Goal: Task Accomplishment & Management: Use online tool/utility

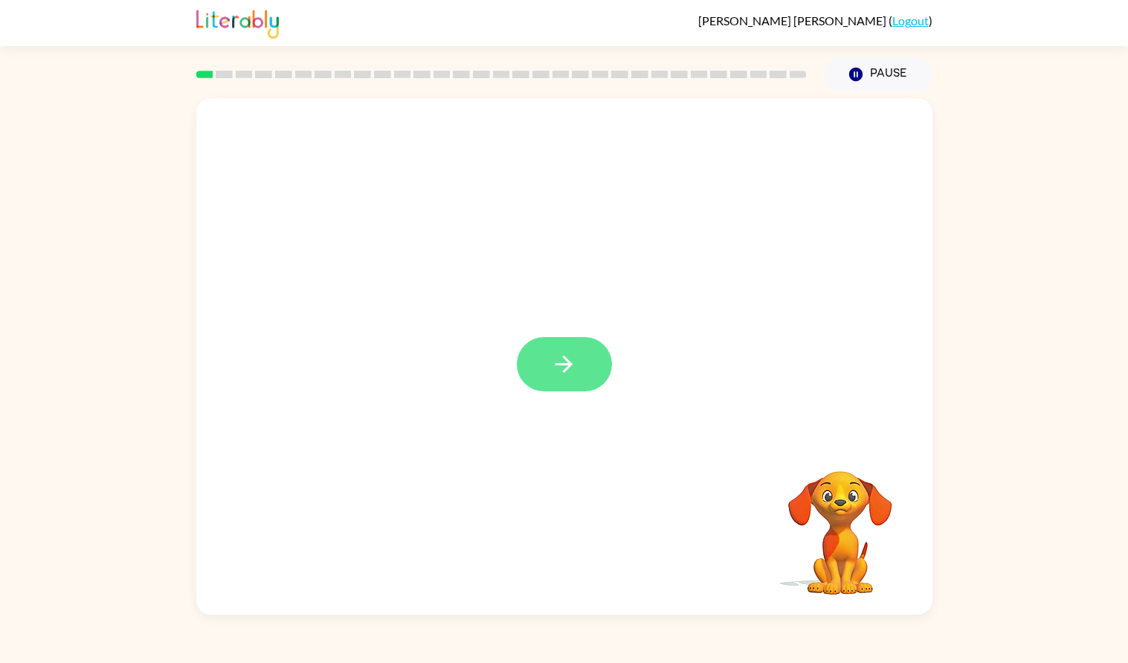
click at [593, 359] on button "button" at bounding box center [564, 364] width 95 height 54
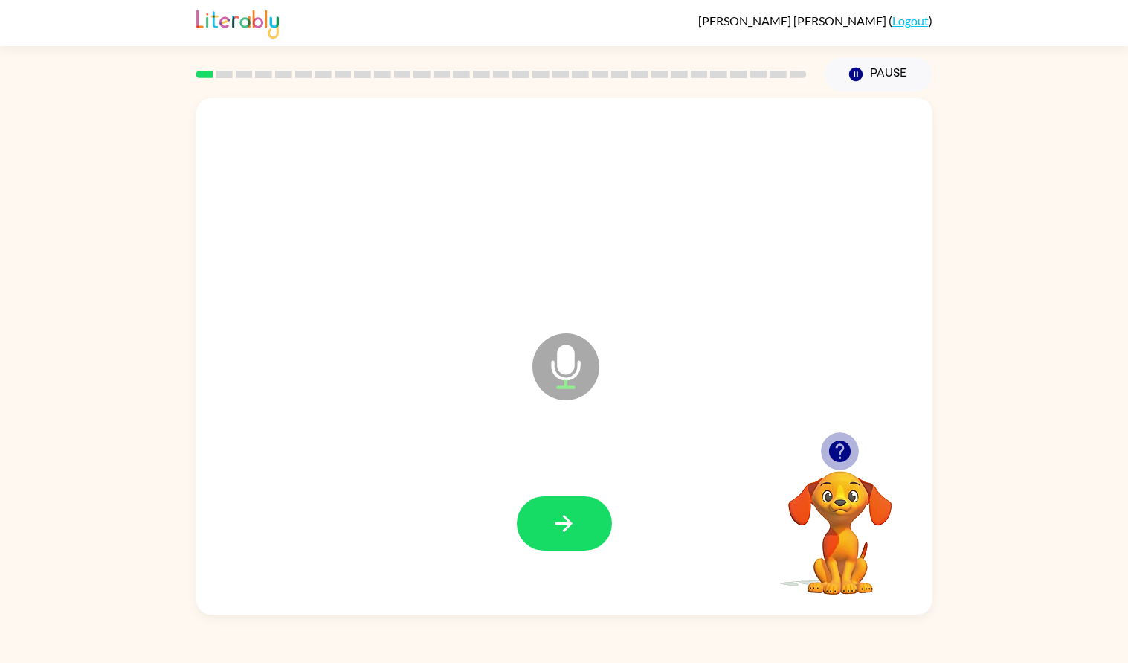
click at [831, 441] on icon "button" at bounding box center [840, 451] width 26 height 26
click at [629, 414] on icon "Microphone The Microphone is here when it is your turn to talk" at bounding box center [640, 385] width 223 height 112
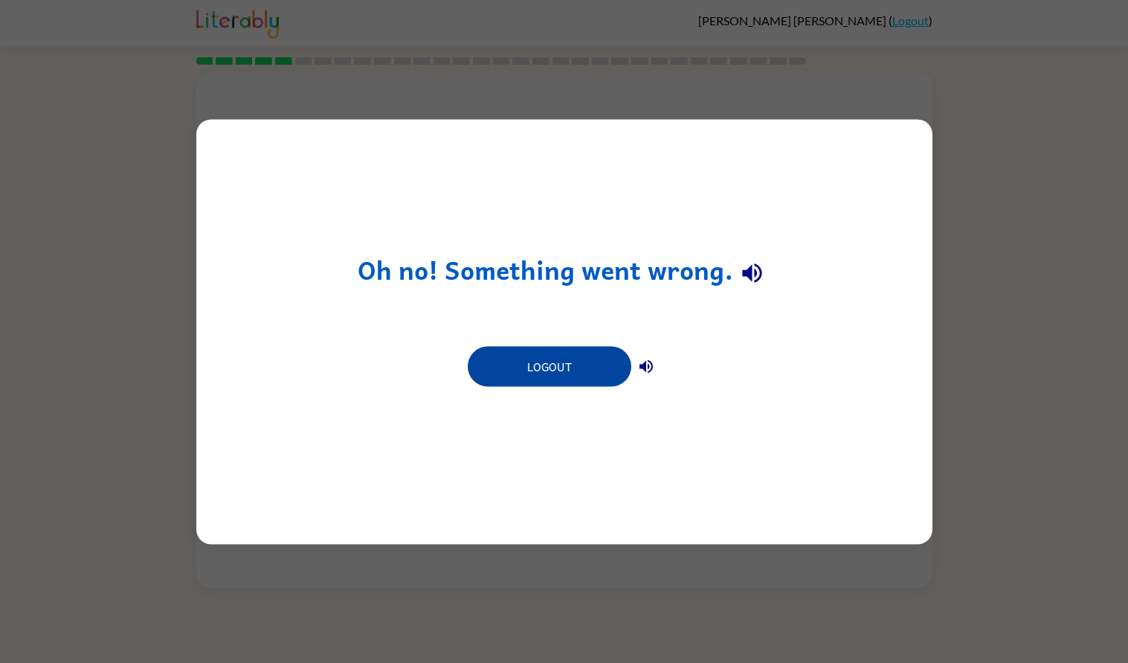
click at [564, 376] on button "Logout" at bounding box center [550, 366] width 164 height 40
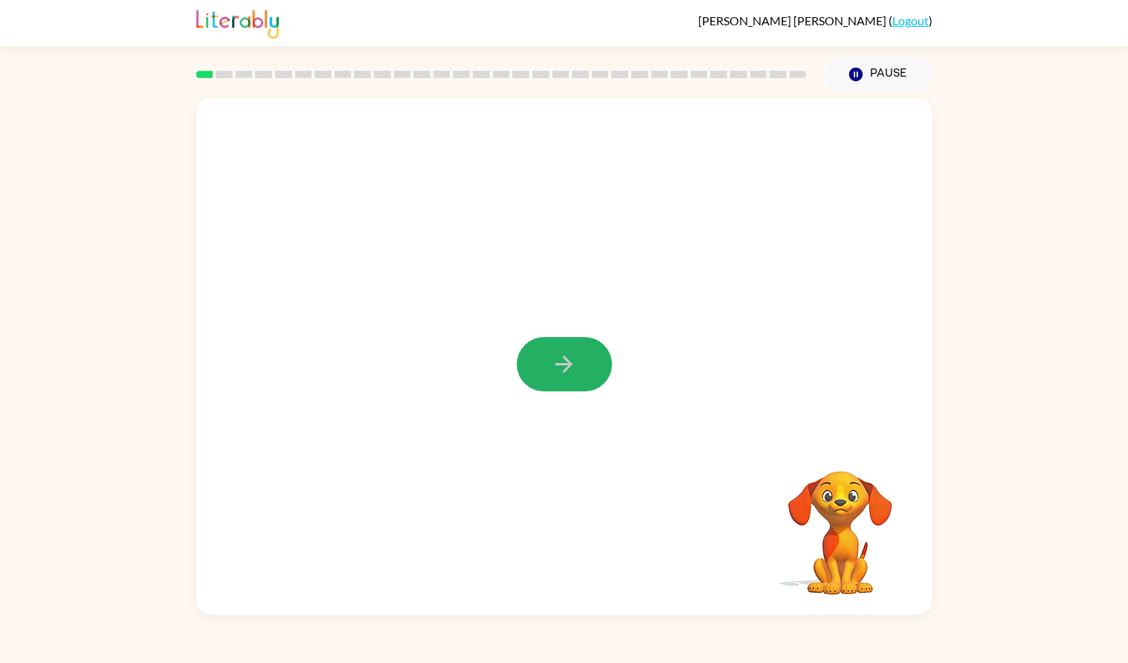
click at [558, 355] on icon "button" at bounding box center [564, 364] width 26 height 26
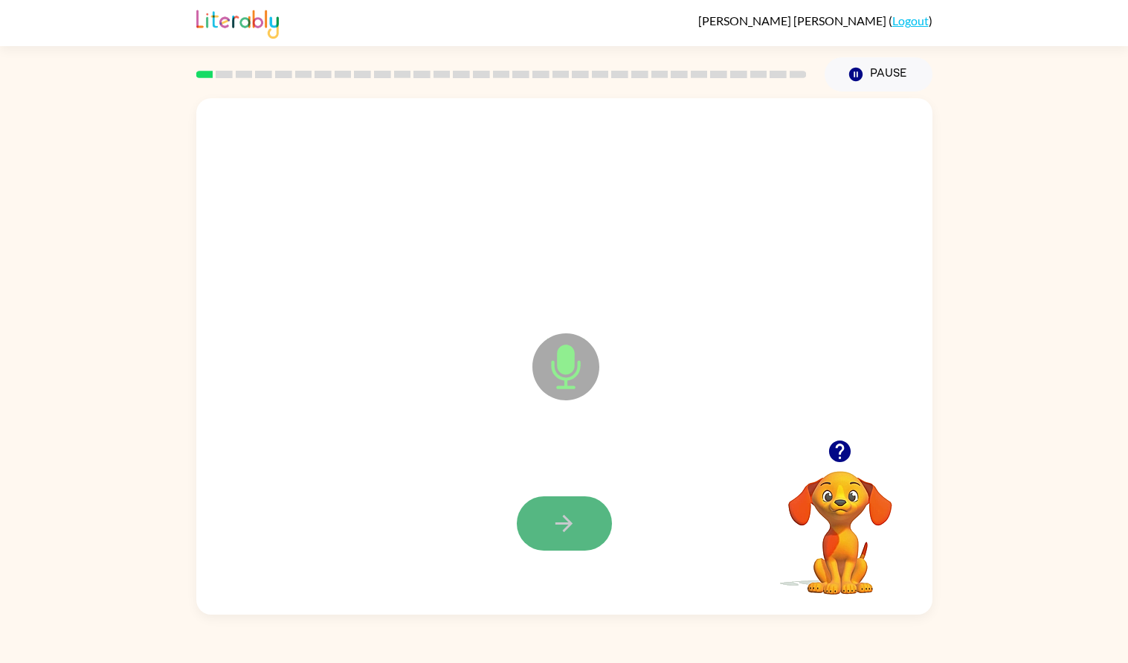
click at [540, 521] on button "button" at bounding box center [564, 523] width 95 height 54
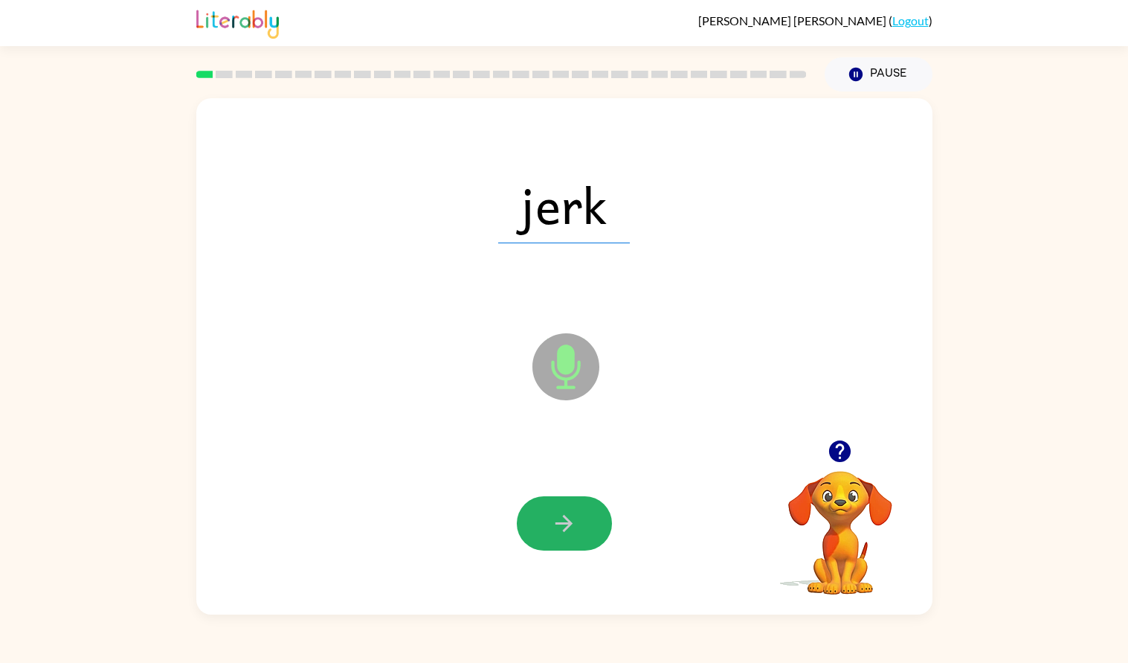
click at [540, 521] on button "button" at bounding box center [564, 523] width 95 height 54
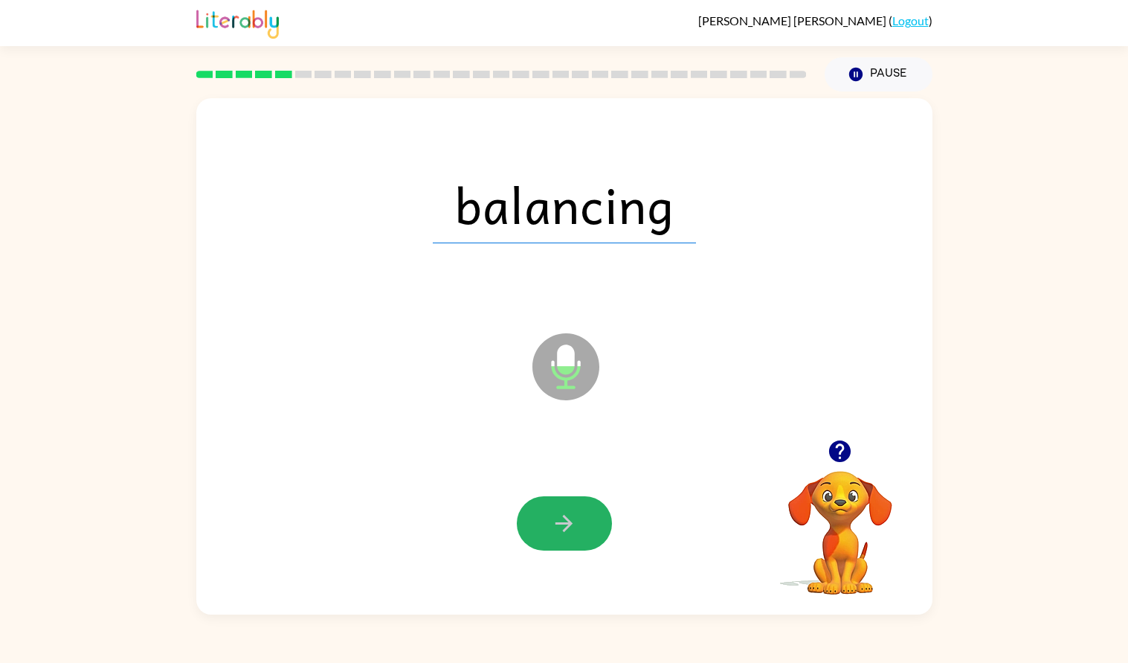
click at [540, 521] on button "button" at bounding box center [564, 523] width 95 height 54
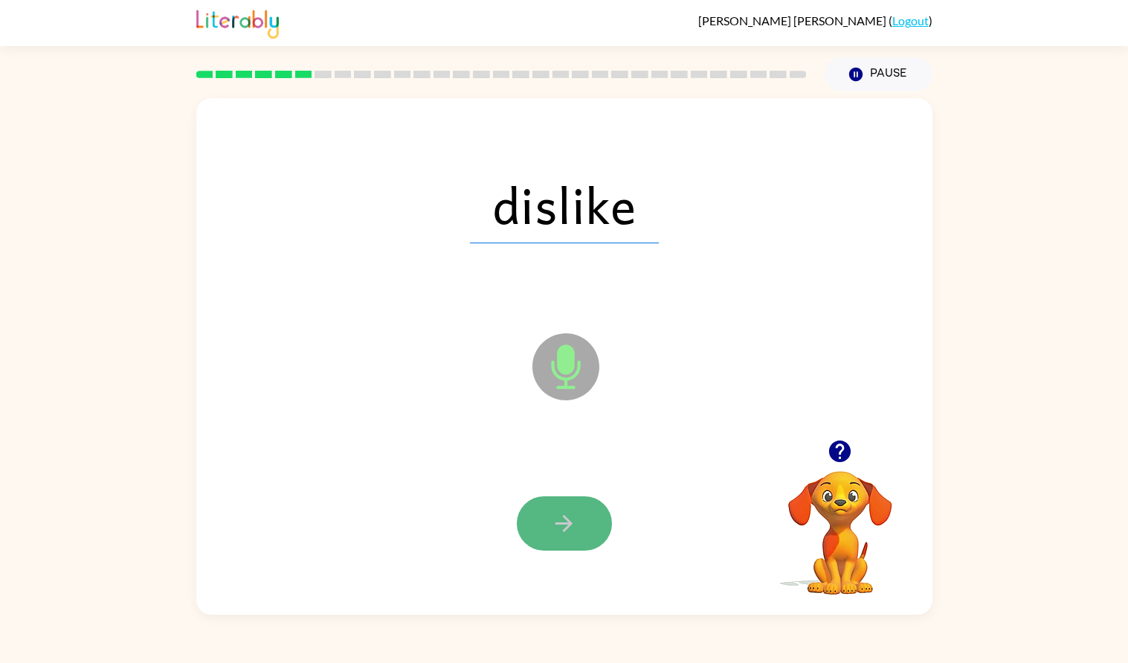
click at [540, 520] on button "button" at bounding box center [564, 523] width 95 height 54
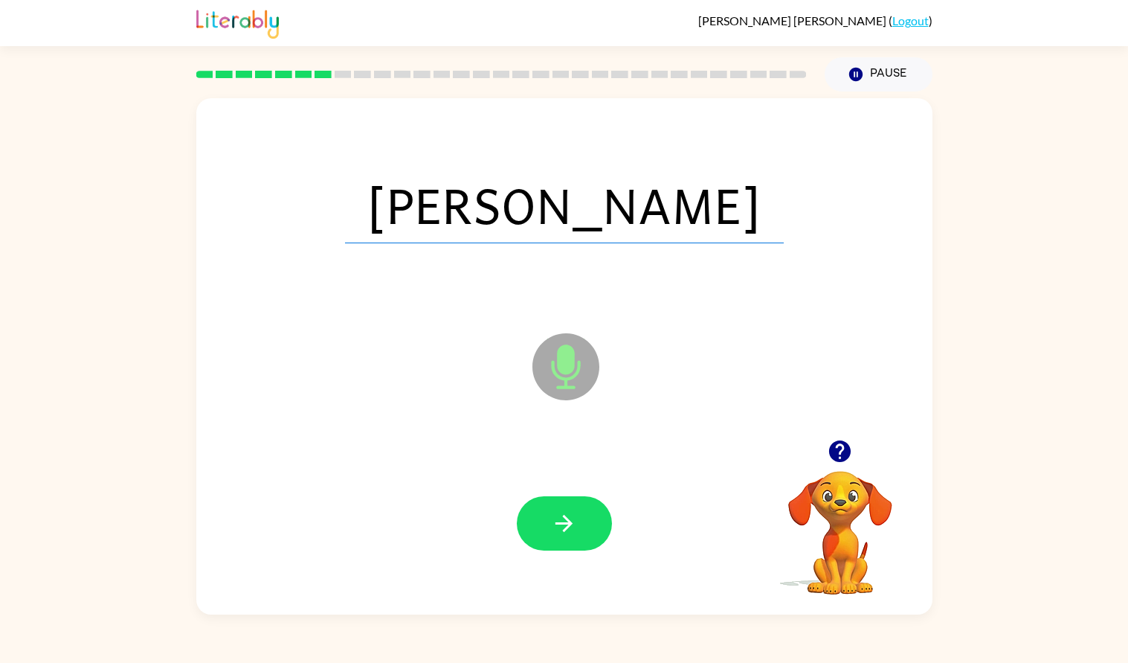
click at [540, 520] on button "button" at bounding box center [564, 523] width 95 height 54
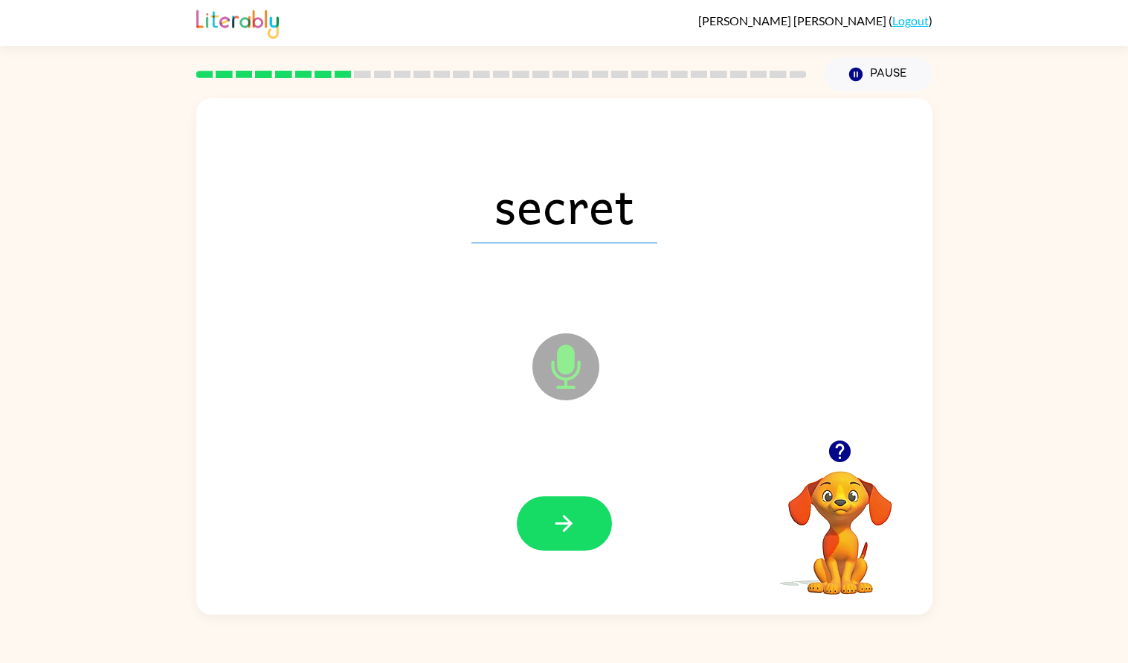
click at [540, 520] on button "button" at bounding box center [564, 523] width 95 height 54
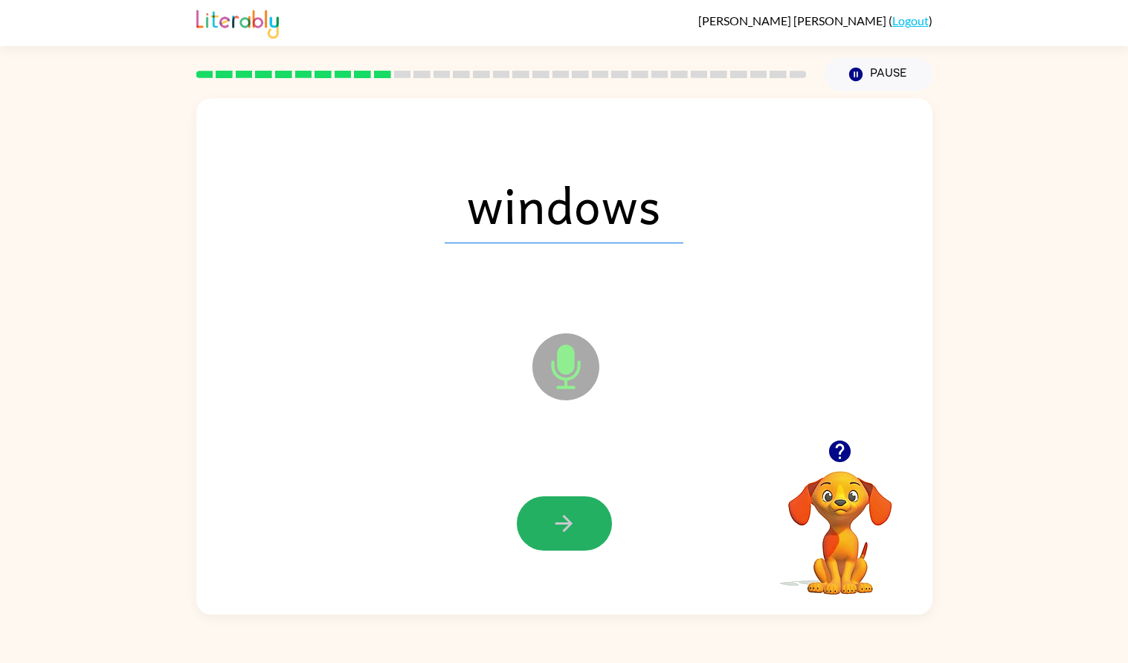
click at [540, 520] on button "button" at bounding box center [564, 523] width 95 height 54
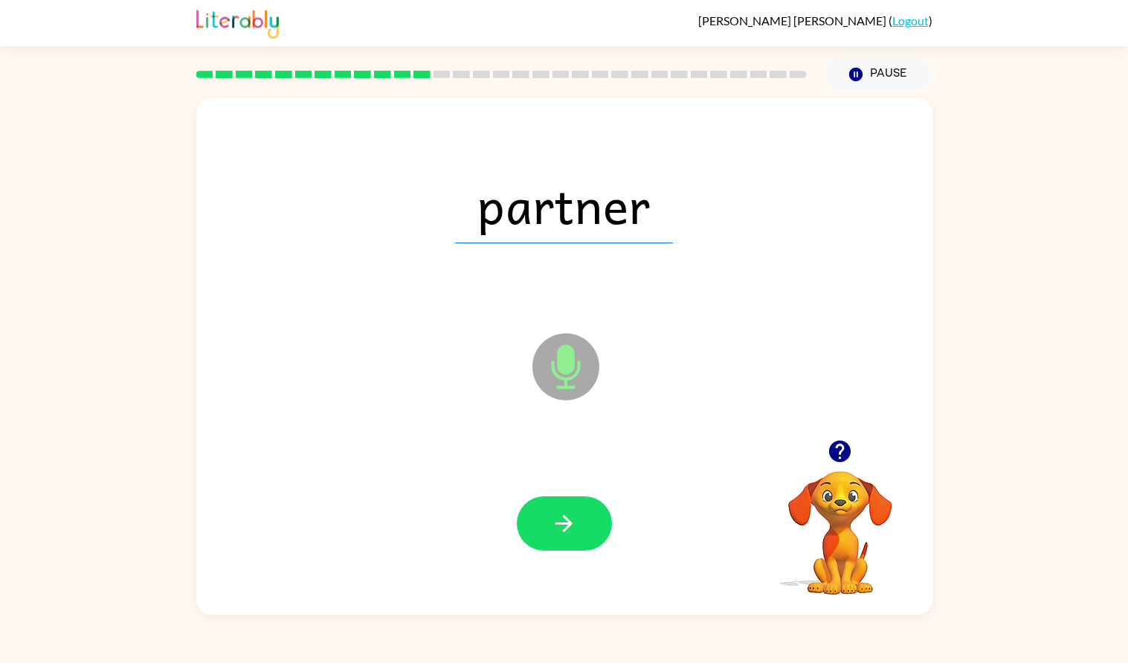
click at [540, 520] on button "button" at bounding box center [564, 523] width 95 height 54
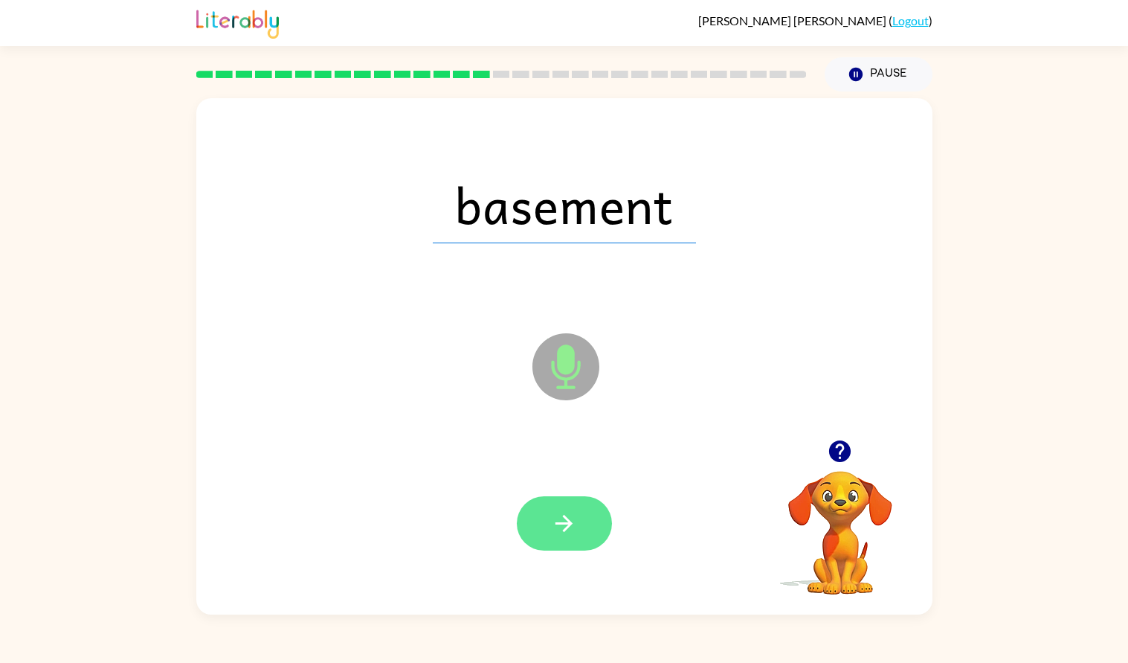
click at [569, 535] on icon "button" at bounding box center [564, 523] width 26 height 26
click at [564, 527] on icon "button" at bounding box center [564, 523] width 26 height 26
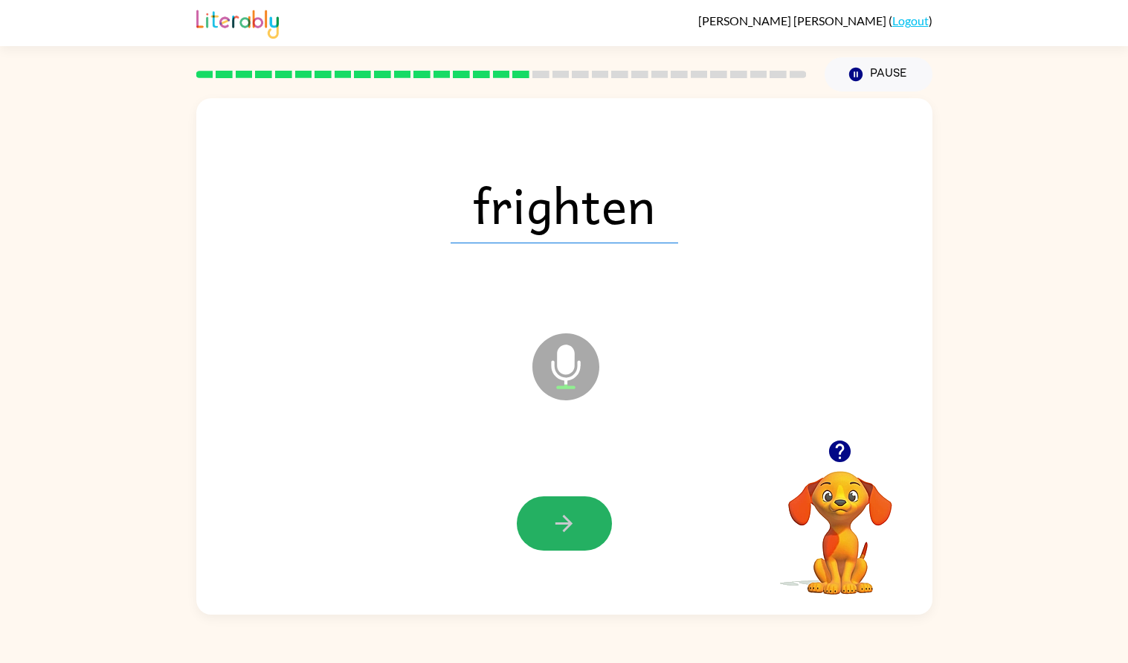
click at [564, 527] on icon "button" at bounding box center [564, 523] width 26 height 26
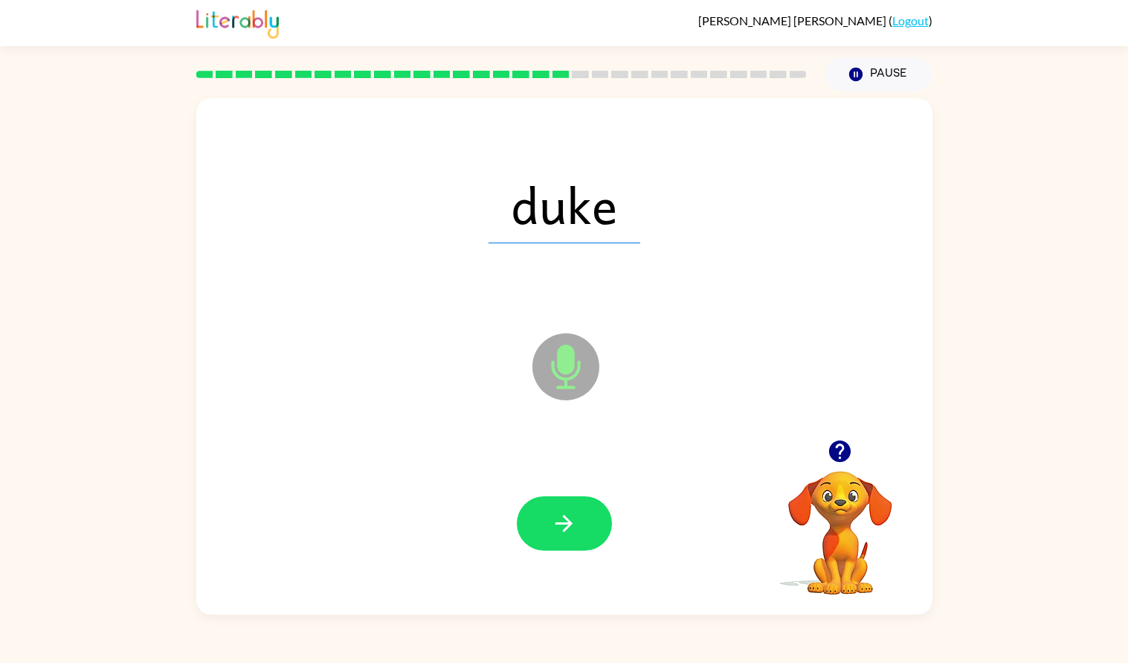
click at [564, 527] on icon "button" at bounding box center [564, 523] width 26 height 26
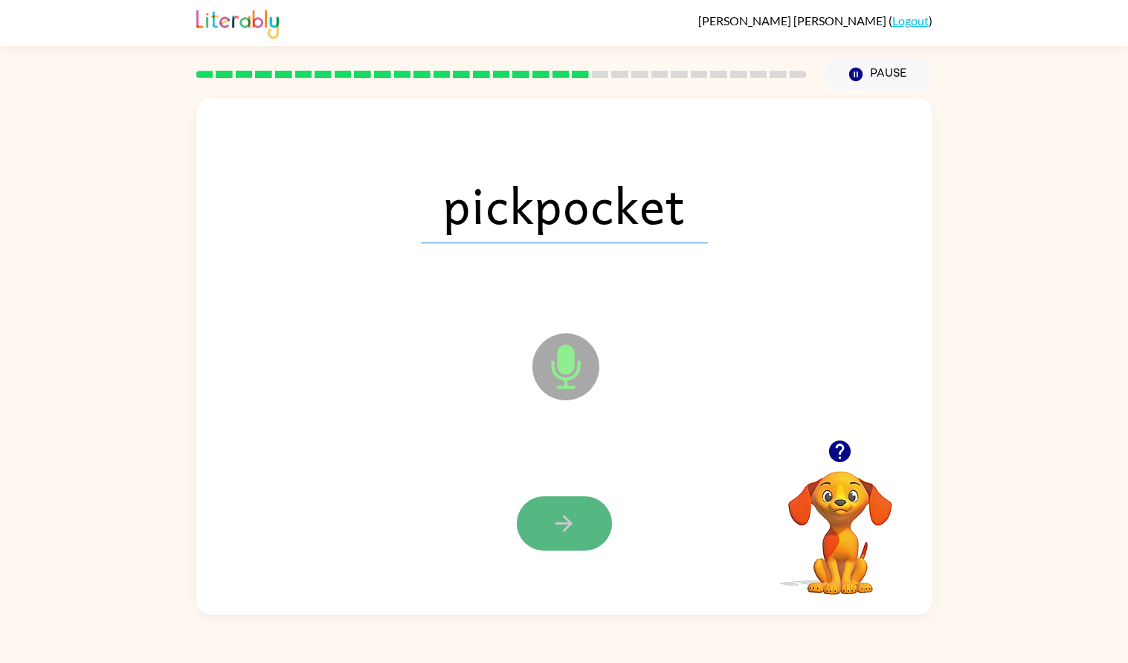
click at [562, 534] on icon "button" at bounding box center [564, 523] width 26 height 26
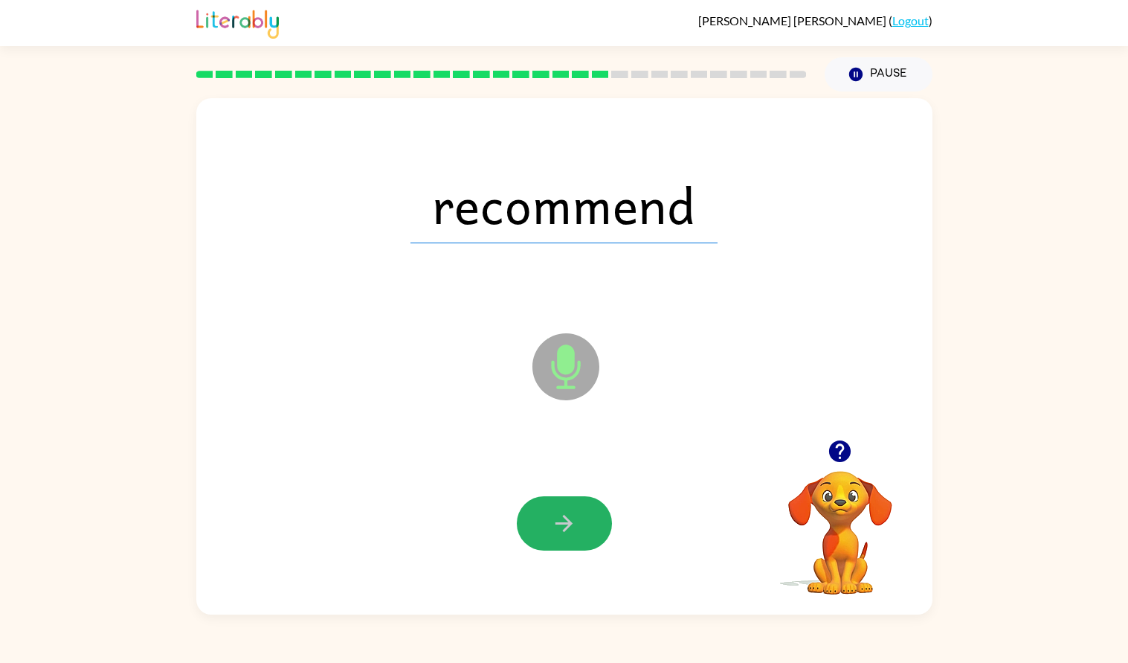
click at [562, 534] on icon "button" at bounding box center [564, 523] width 26 height 26
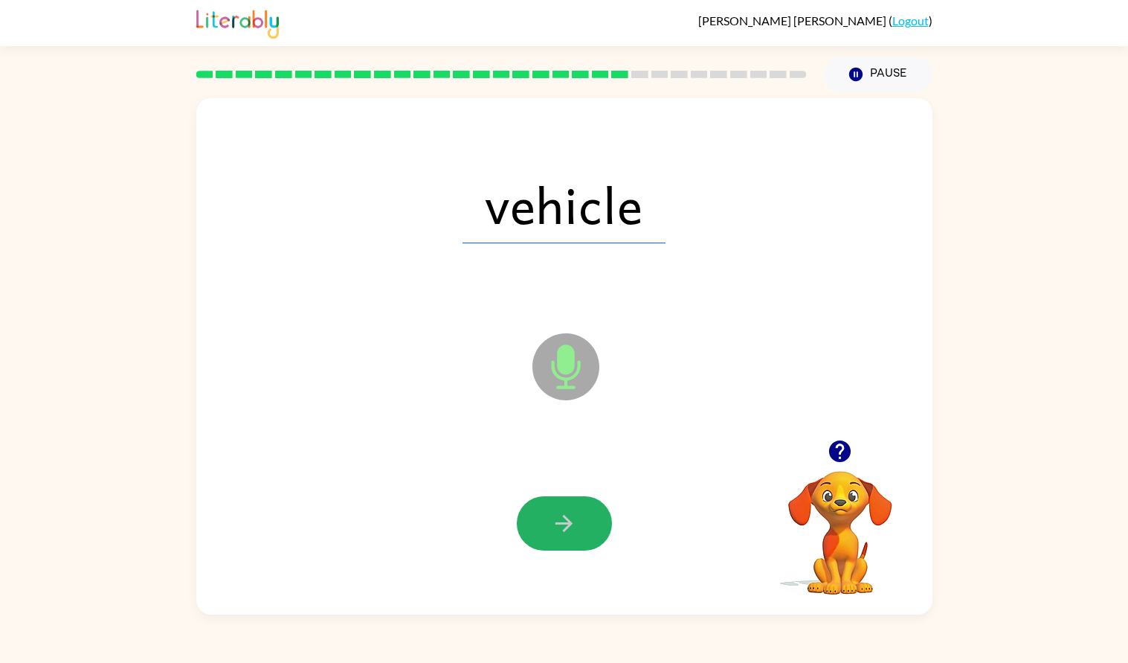
click at [562, 534] on icon "button" at bounding box center [564, 523] width 26 height 26
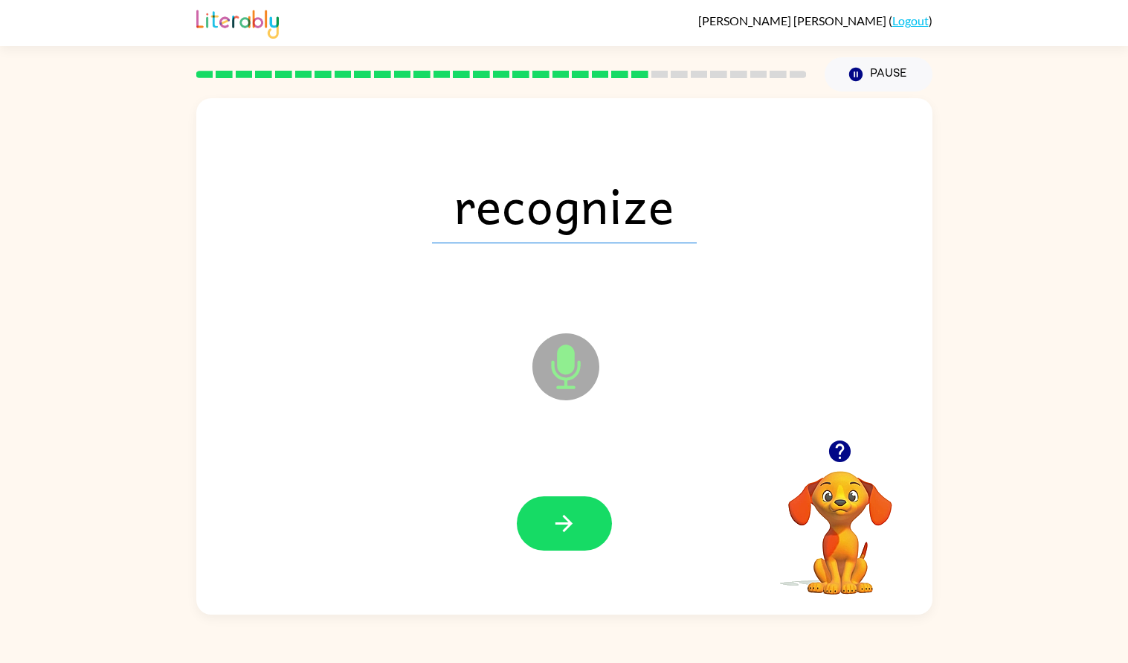
click at [562, 534] on icon "button" at bounding box center [564, 523] width 26 height 26
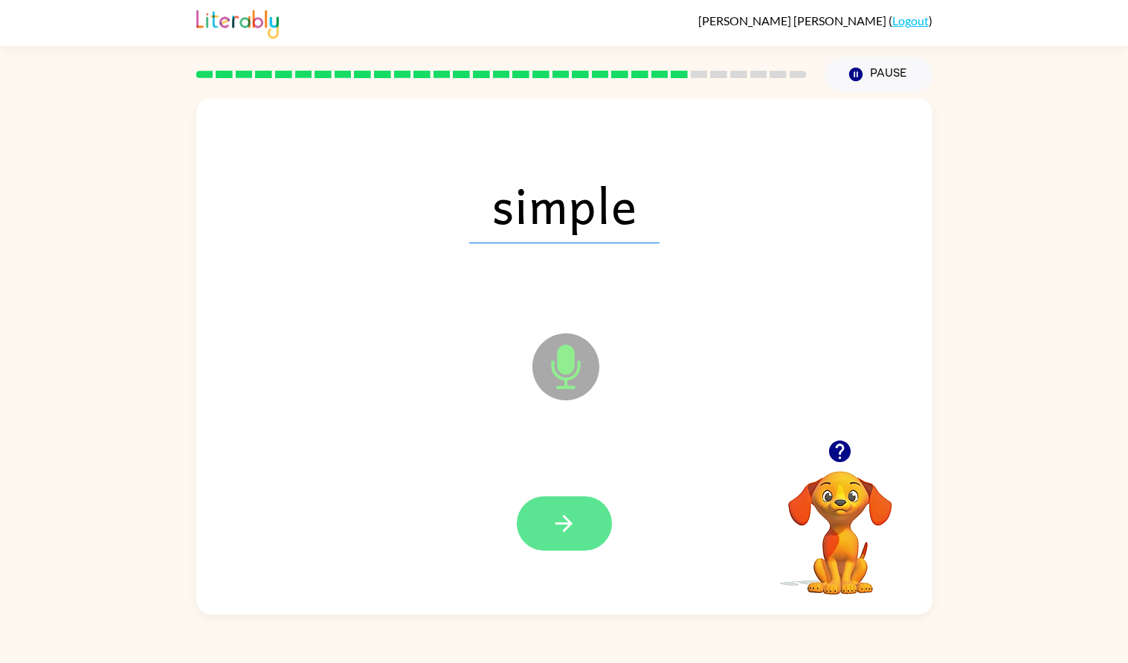
click at [564, 541] on button "button" at bounding box center [564, 523] width 95 height 54
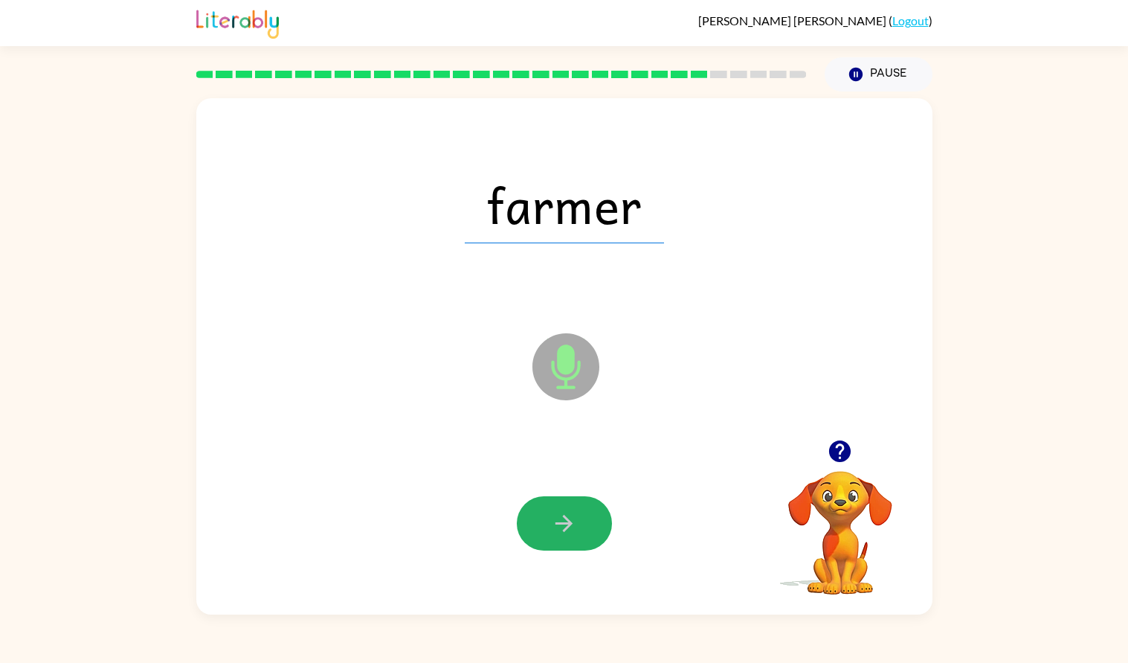
click at [564, 541] on button "button" at bounding box center [564, 523] width 95 height 54
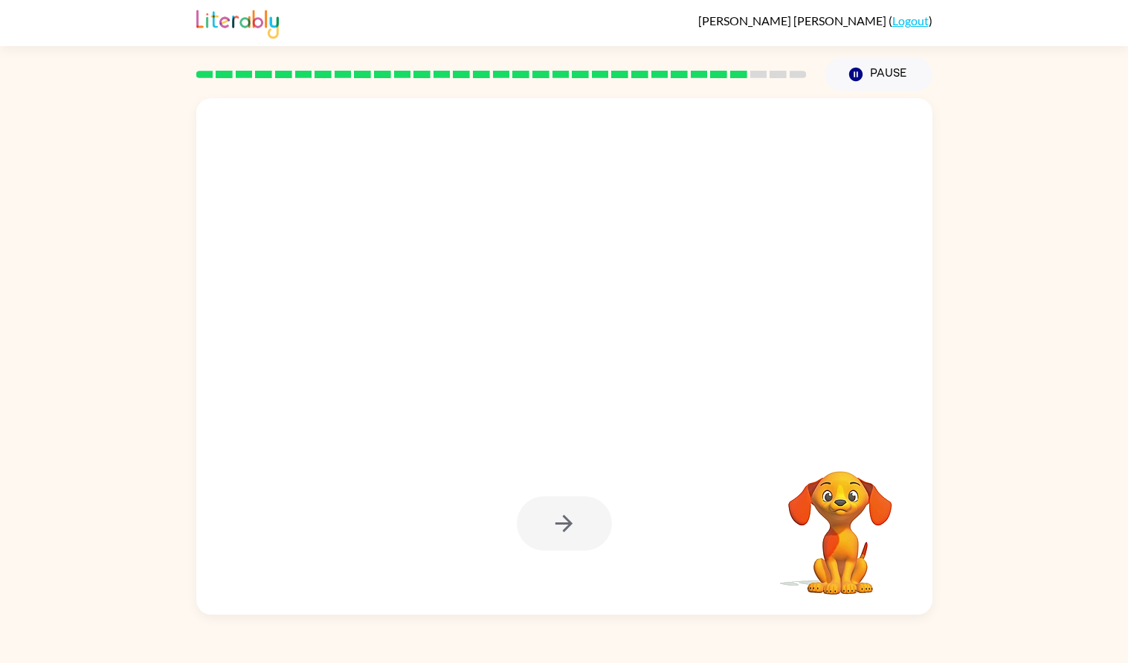
click at [564, 542] on div at bounding box center [564, 523] width 95 height 54
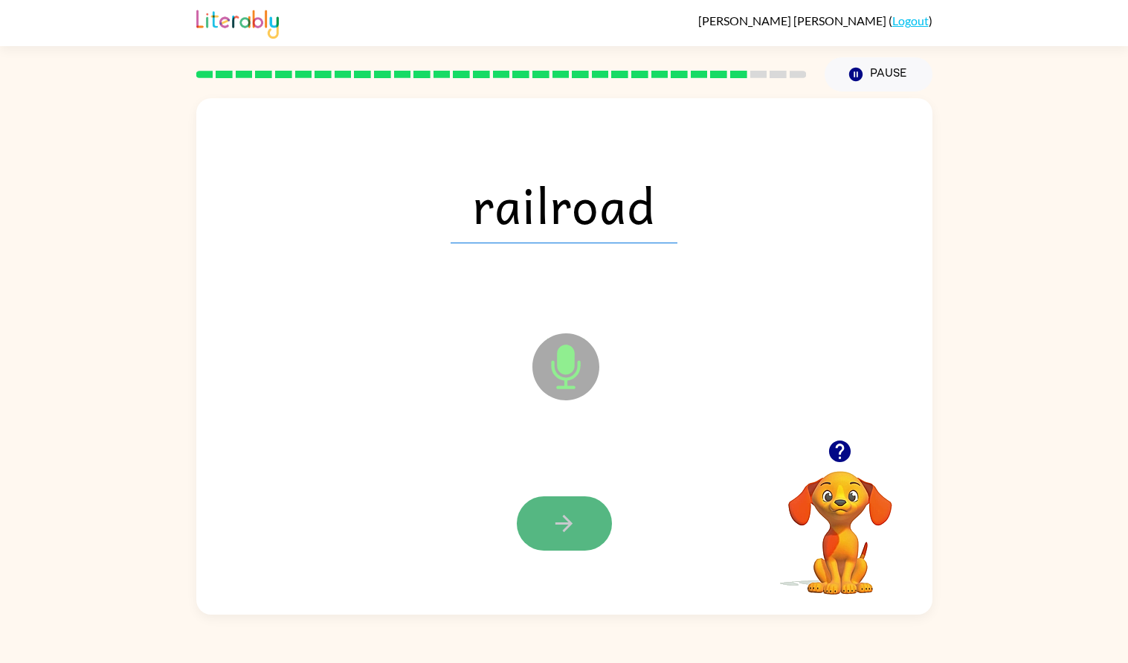
click at [564, 536] on icon "button" at bounding box center [564, 523] width 26 height 26
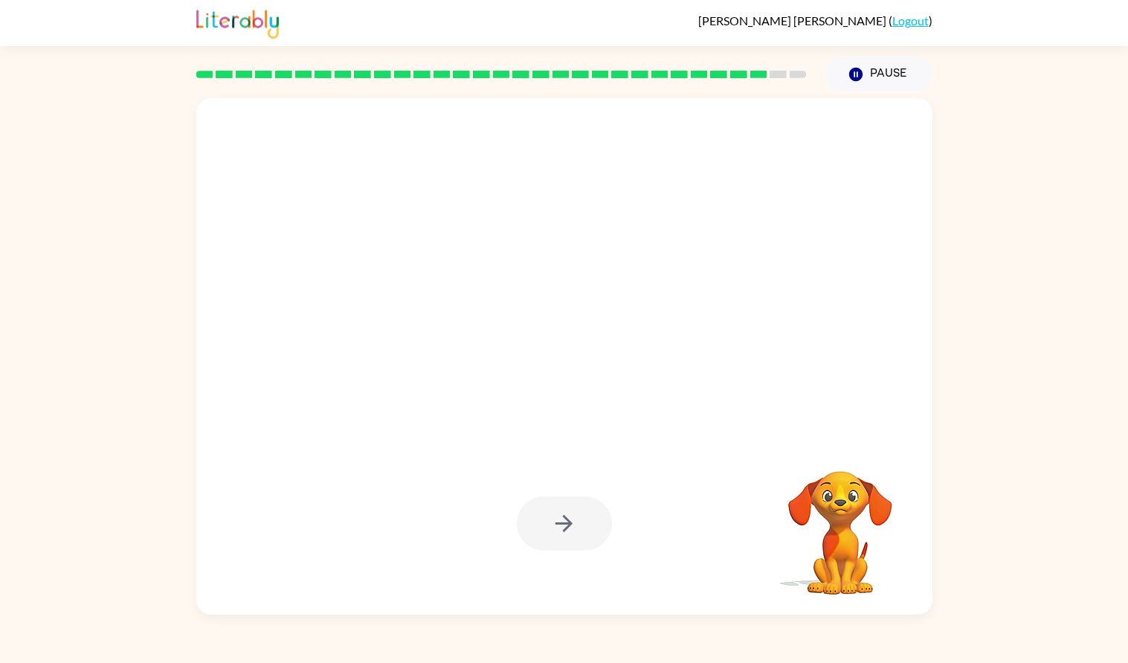
click at [564, 537] on div at bounding box center [564, 523] width 95 height 54
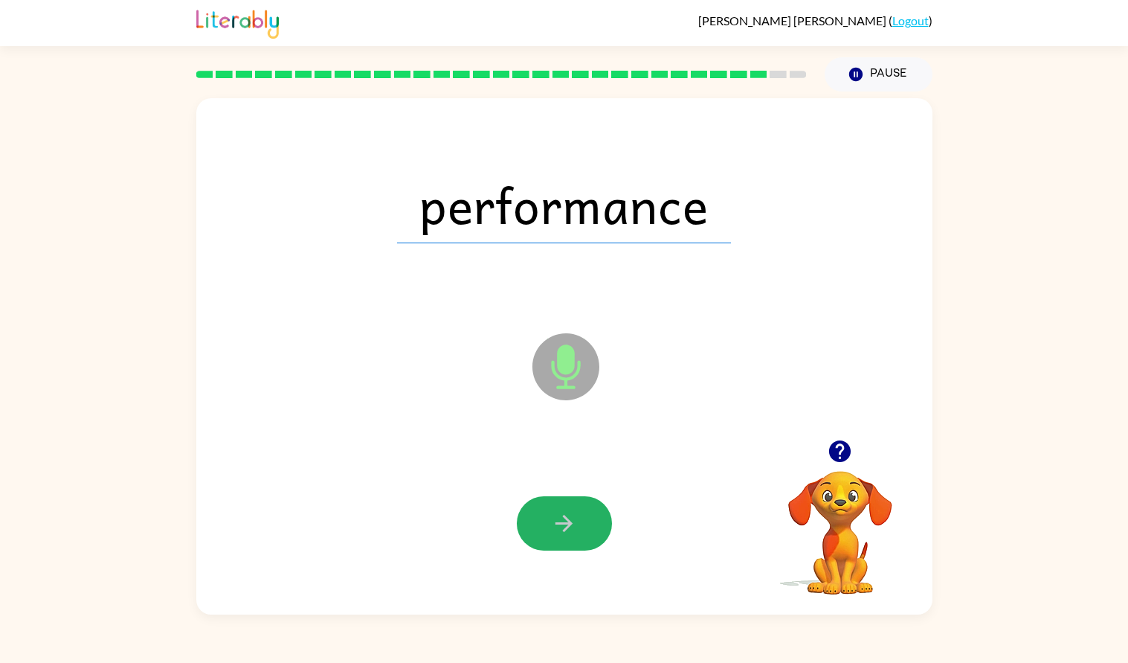
click at [564, 536] on icon "button" at bounding box center [564, 523] width 26 height 26
